Goal: Check status: Check status

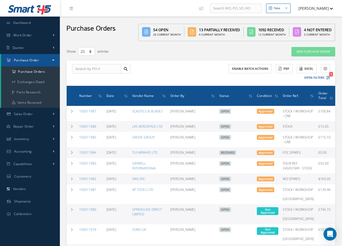
select select "25"
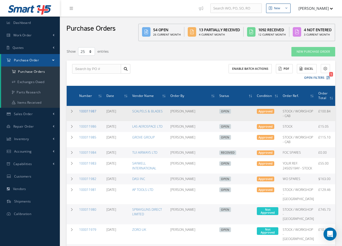
click at [91, 113] on link "100011987" at bounding box center [87, 111] width 17 height 5
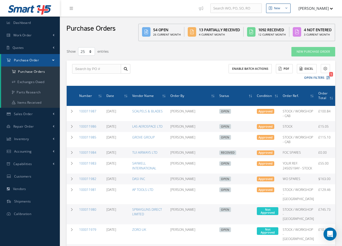
select select "25"
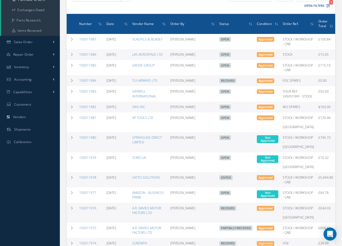
scroll to position [82, 0]
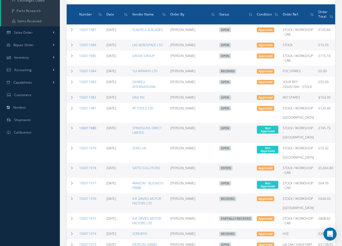
click at [86, 130] on link "100011980" at bounding box center [87, 128] width 17 height 5
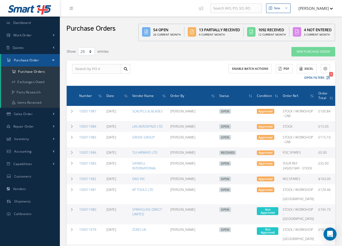
select select "25"
drag, startPoint x: 81, startPoint y: 92, endPoint x: 215, endPoint y: 73, distance: 135.8
click at [215, 73] on div "Enable batch actions ACTIONS Receive Payments Select Customer Cabinair Services…" at bounding box center [266, 73] width 131 height 18
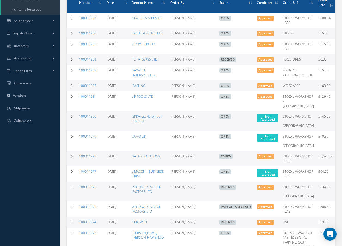
scroll to position [109, 0]
